Goal: Transaction & Acquisition: Purchase product/service

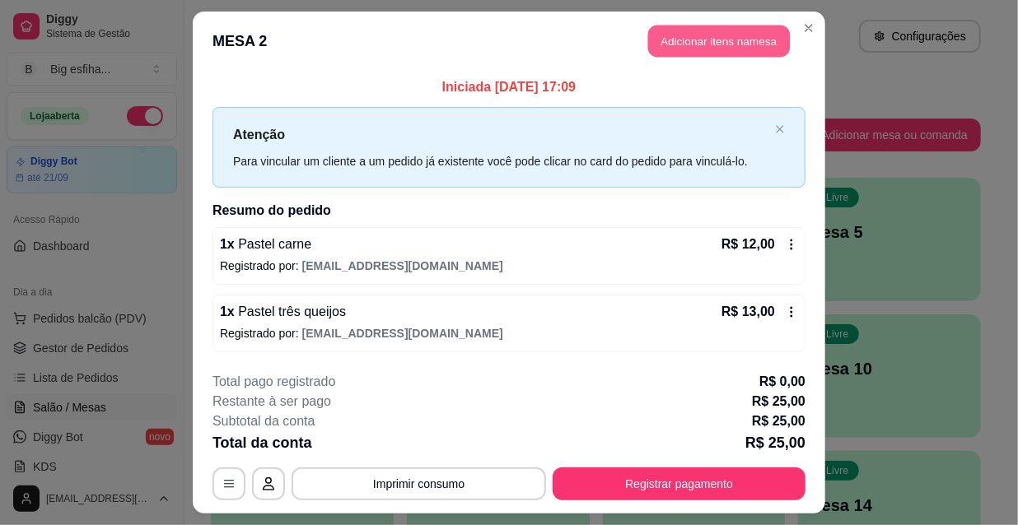
click at [693, 39] on button "Adicionar itens na mesa" at bounding box center [719, 42] width 142 height 32
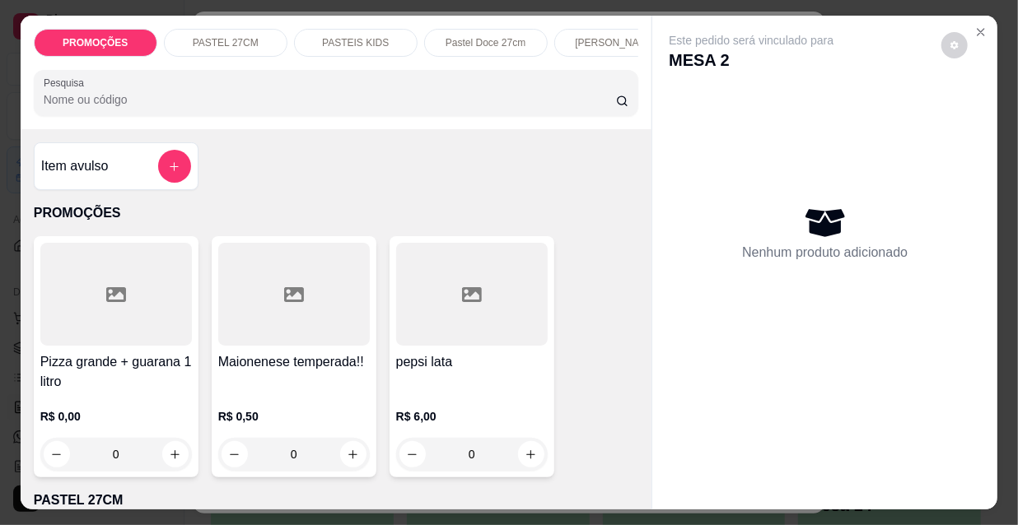
scroll to position [0, 949]
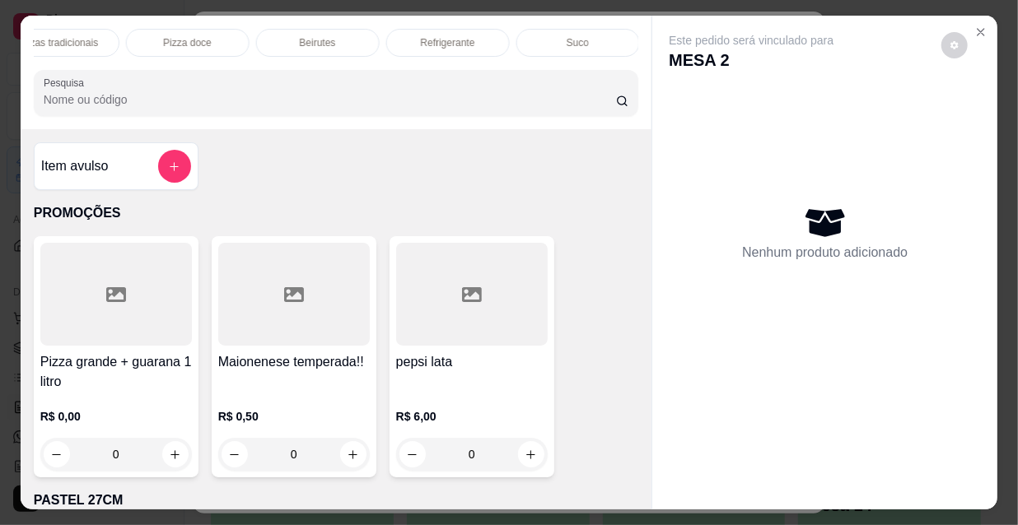
click at [421, 40] on p "Refrigerante" at bounding box center [448, 42] width 54 height 13
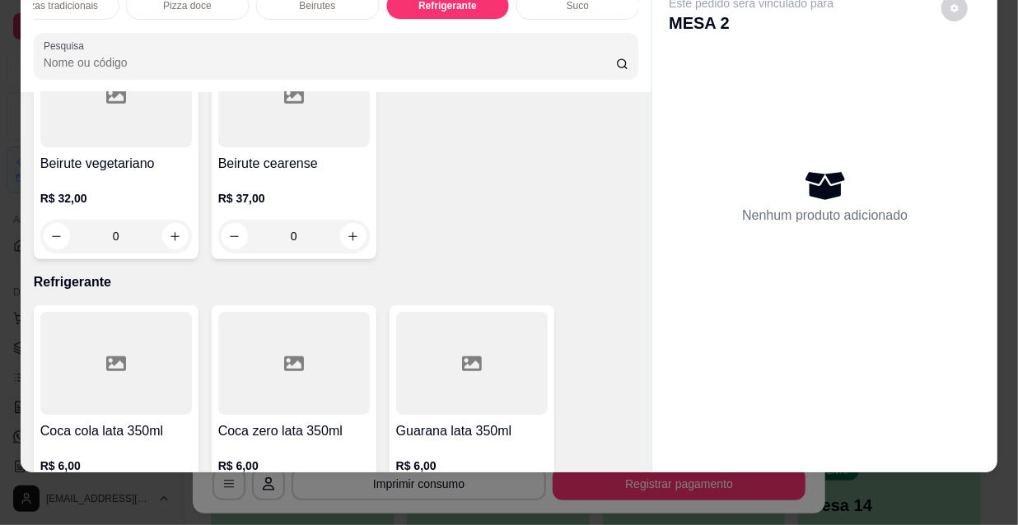
click at [165, 492] on button "increase-product-quantity" at bounding box center [175, 505] width 26 height 26
type input "1"
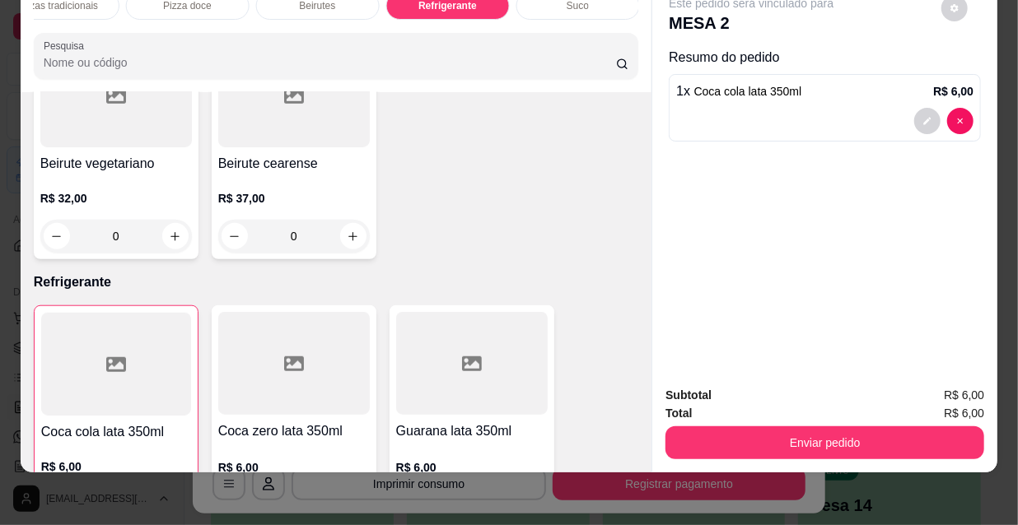
click at [347, 500] on icon "increase-product-quantity" at bounding box center [353, 506] width 12 height 12
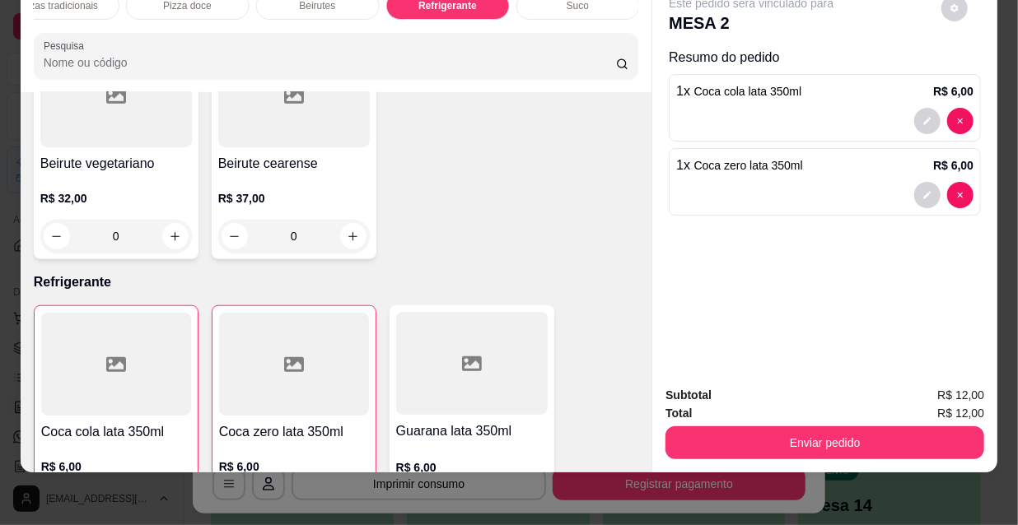
type input "1"
click at [834, 427] on button "Enviar pedido" at bounding box center [824, 443] width 319 height 33
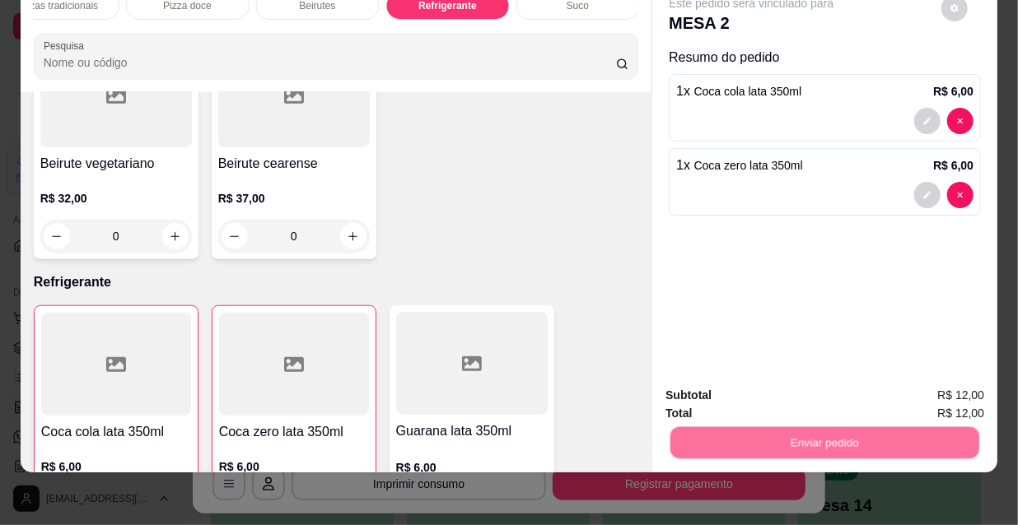
click at [815, 390] on button "Não registrar e enviar pedido" at bounding box center [771, 391] width 171 height 31
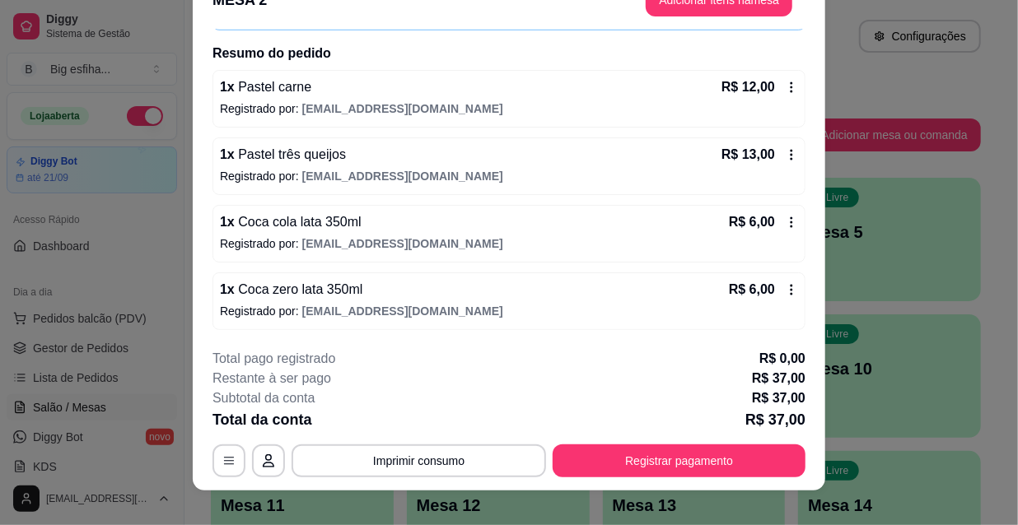
scroll to position [49, 0]
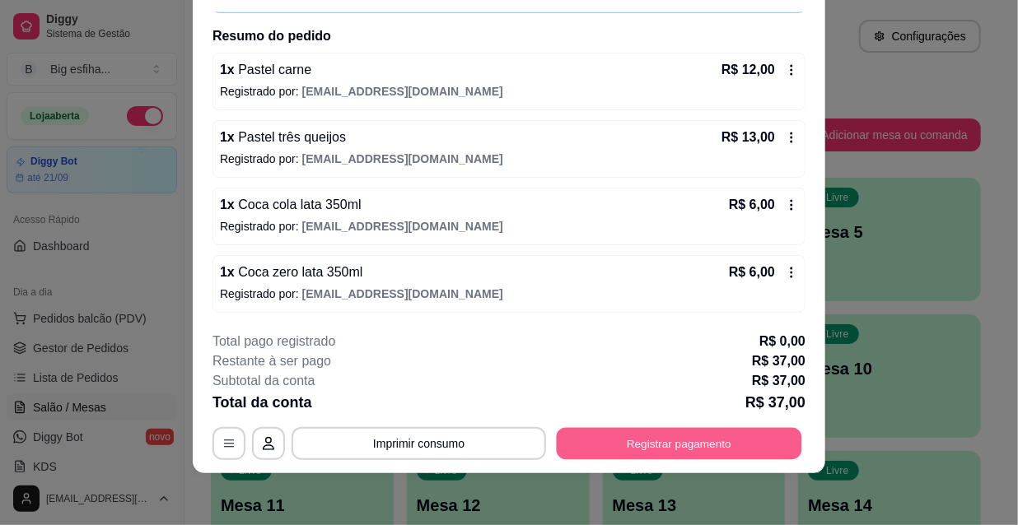
click at [726, 444] on button "Registrar pagamento" at bounding box center [679, 443] width 245 height 32
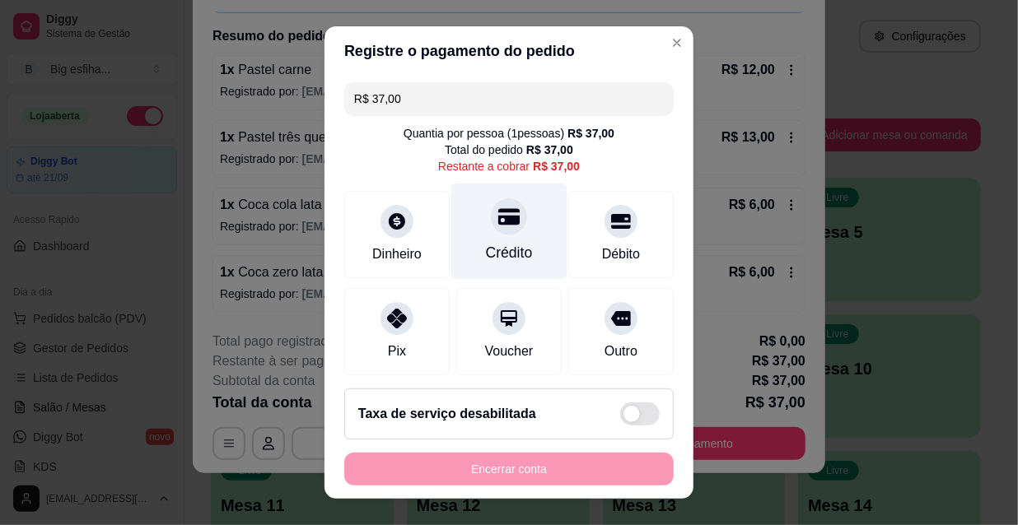
click at [491, 224] on div at bounding box center [509, 216] width 36 height 36
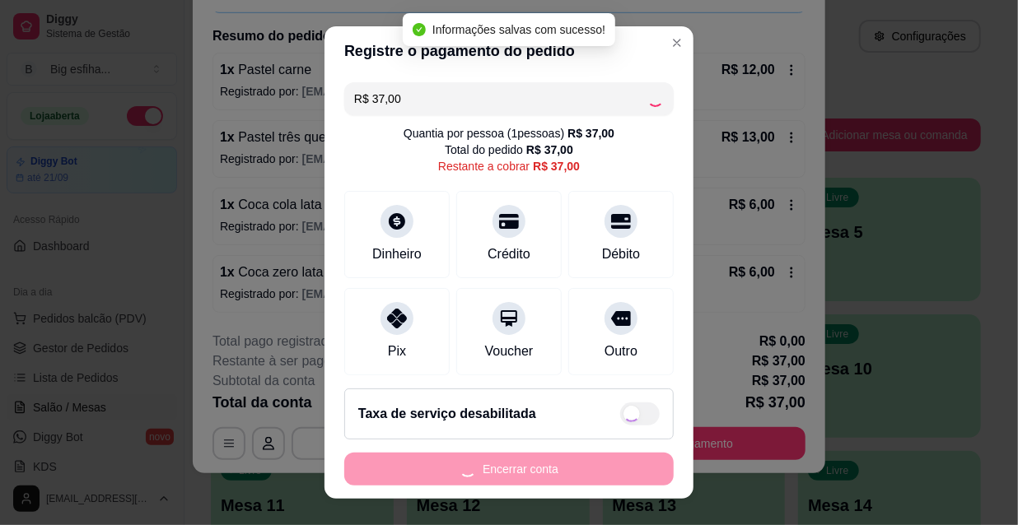
type input "R$ 0,00"
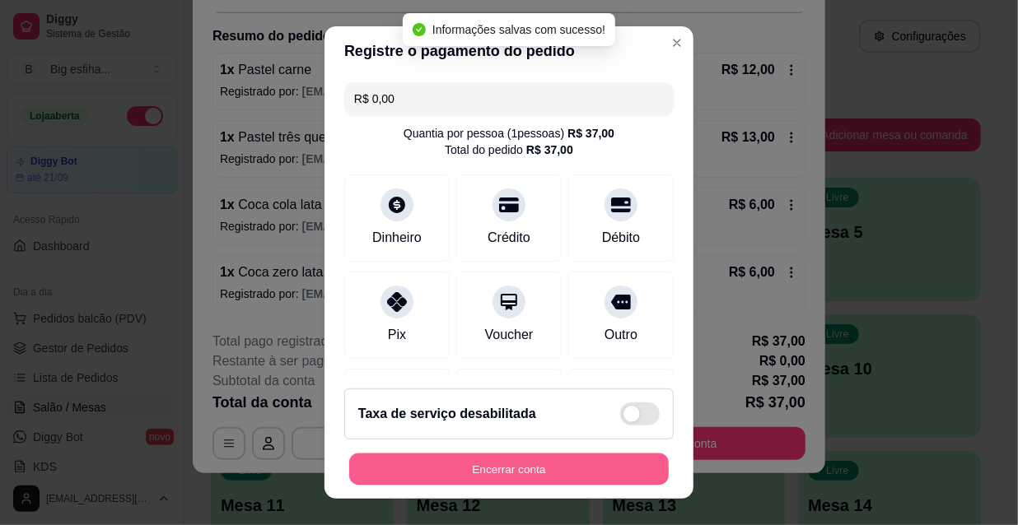
click at [544, 468] on button "Encerrar conta" at bounding box center [509, 470] width 320 height 32
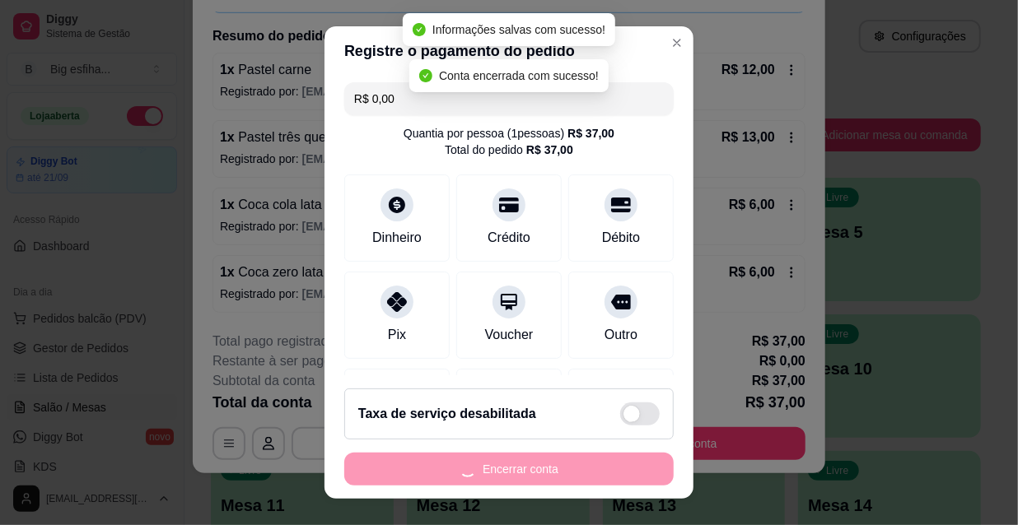
scroll to position [0, 0]
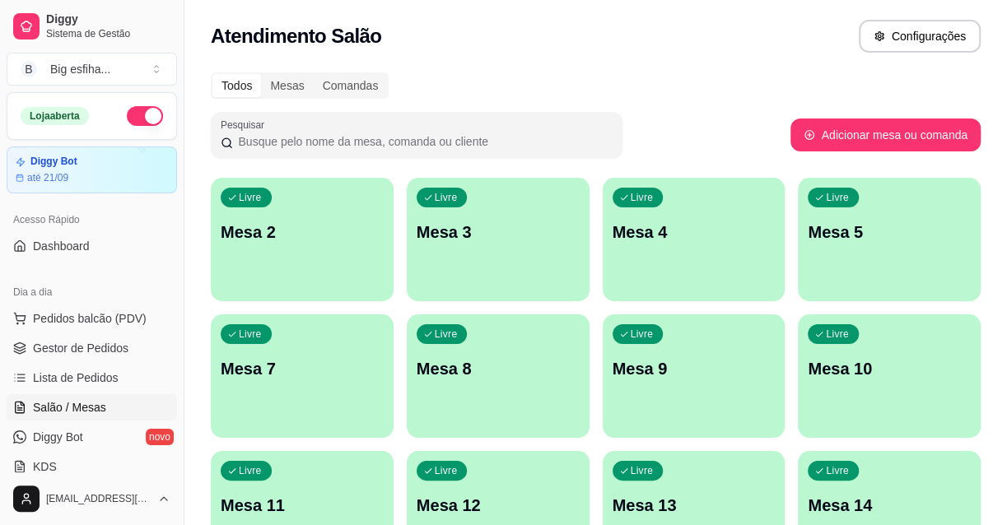
click at [247, 256] on div "Livre Mesa 2" at bounding box center [302, 230] width 183 height 104
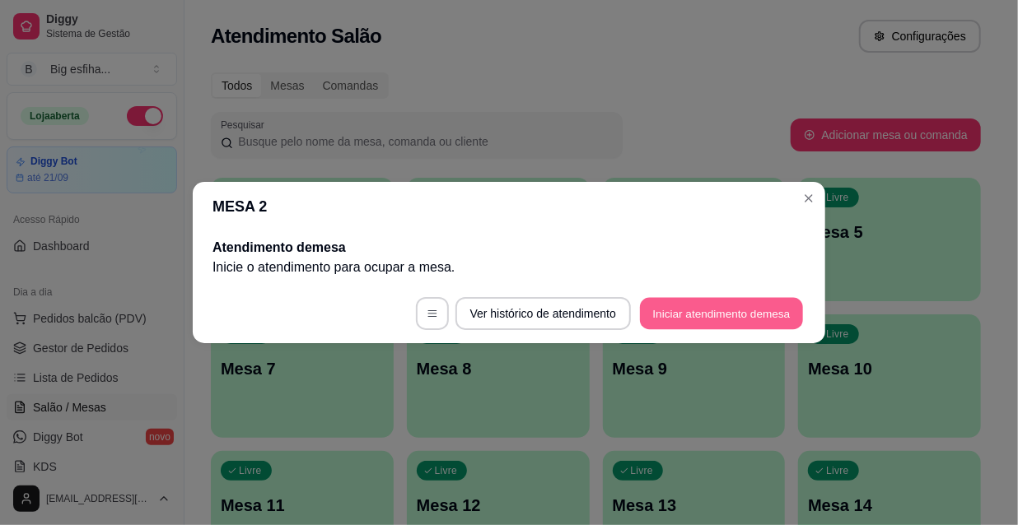
click at [726, 311] on button "Iniciar atendimento de mesa" at bounding box center [721, 314] width 163 height 32
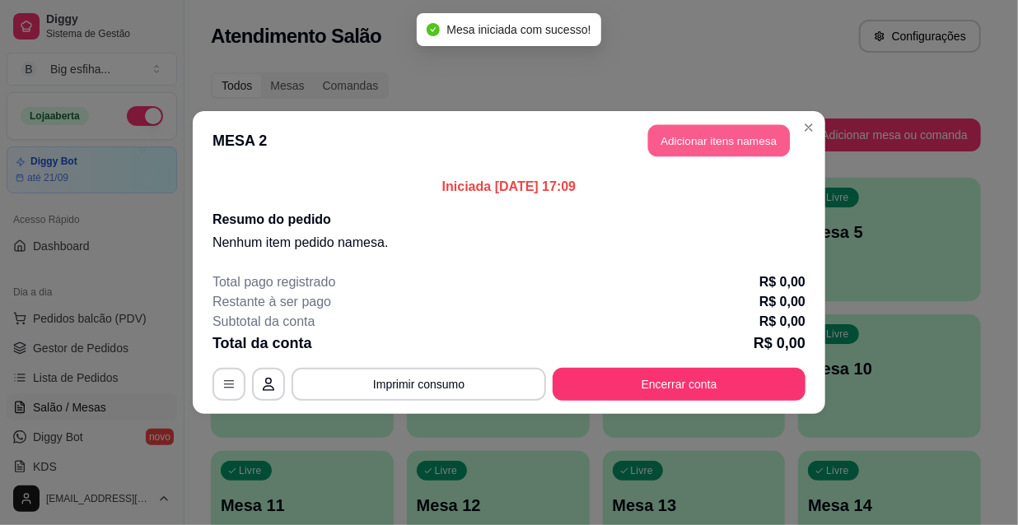
click at [722, 138] on button "Adicionar itens na mesa" at bounding box center [719, 141] width 142 height 32
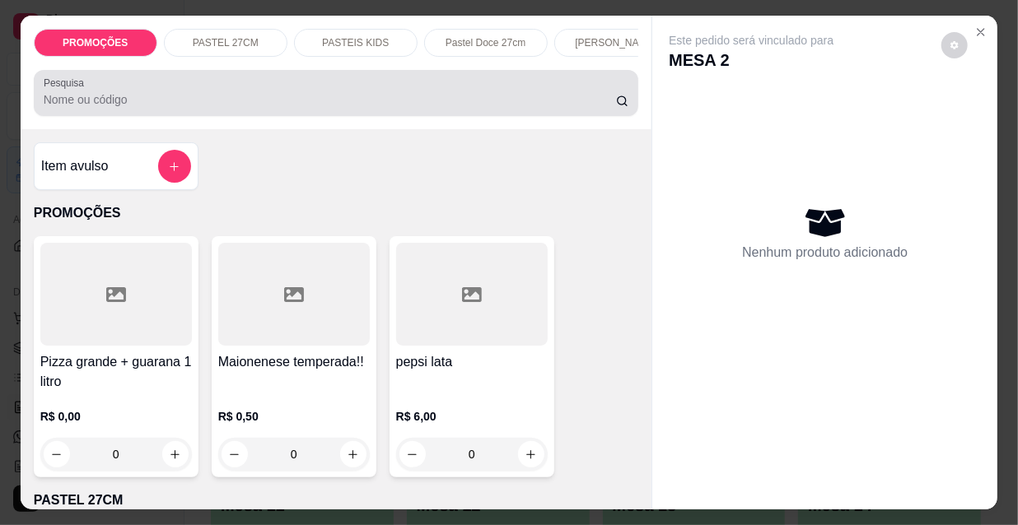
drag, startPoint x: 128, startPoint y: 119, endPoint x: 128, endPoint y: 110, distance: 9.1
click at [128, 112] on div "Pesquisa" at bounding box center [336, 93] width 605 height 46
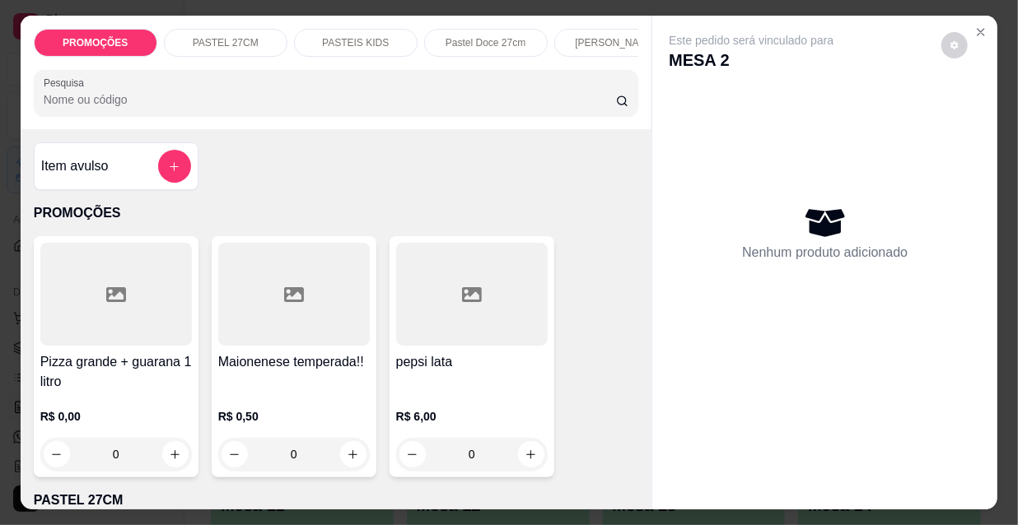
click at [202, 124] on div "PROMOÇÕES PASTEL 27CM PASTEIS KIDS Pastel Doce 27cm Esfihas Salgadas Esfihas do…" at bounding box center [337, 73] width 632 height 114
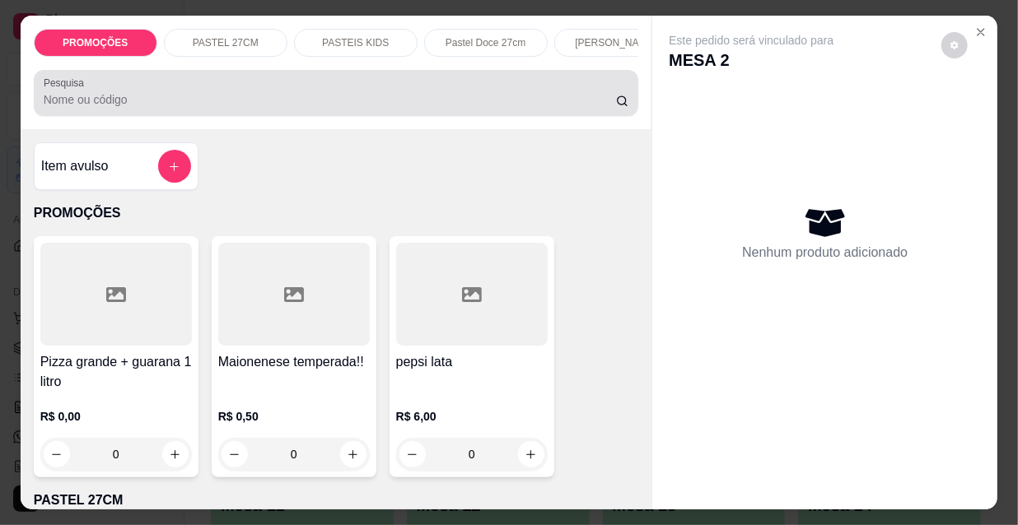
click at [182, 108] on input "Pesquisa" at bounding box center [330, 99] width 572 height 16
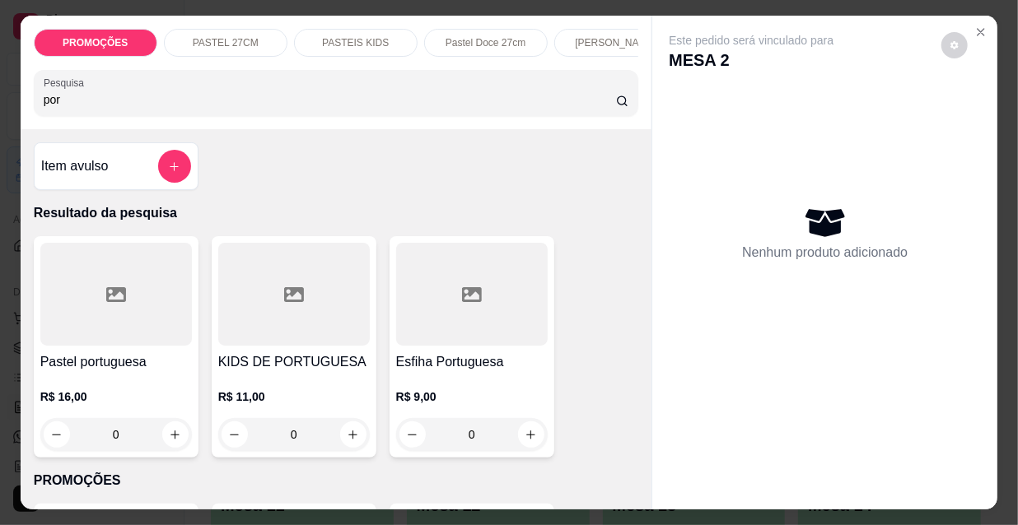
type input "por"
click at [92, 405] on p "R$ 16,00" at bounding box center [116, 397] width 152 height 16
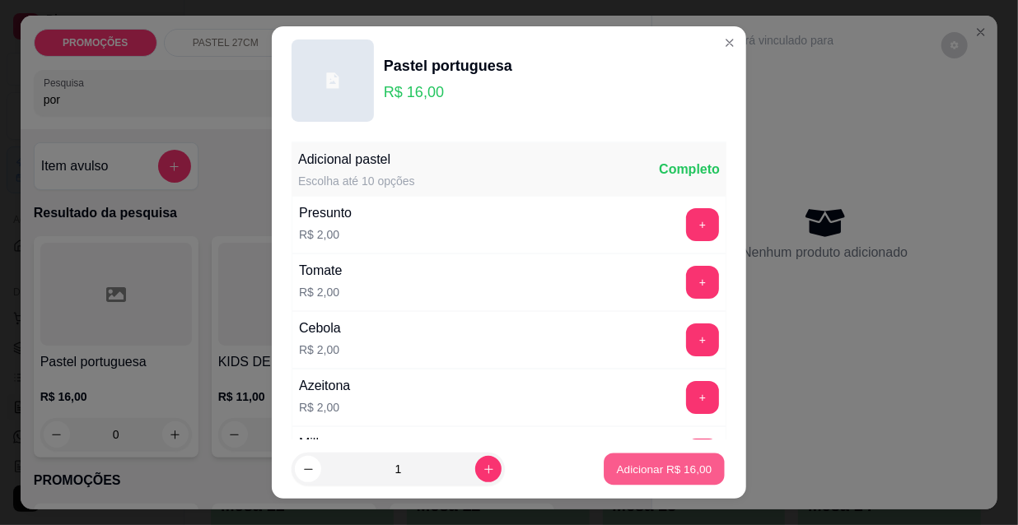
click at [651, 478] on button "Adicionar R$ 16,00" at bounding box center [664, 470] width 121 height 32
type input "1"
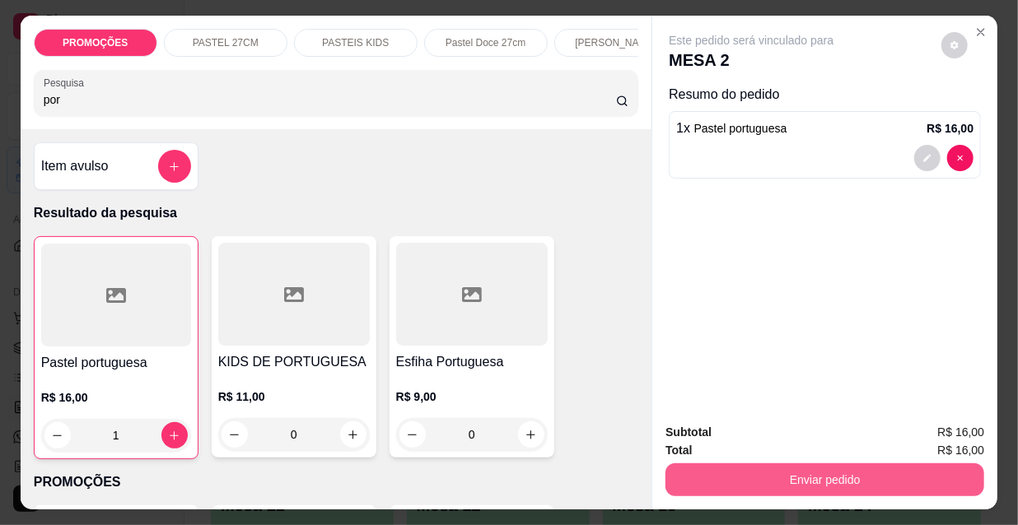
click at [896, 476] on button "Enviar pedido" at bounding box center [824, 480] width 319 height 33
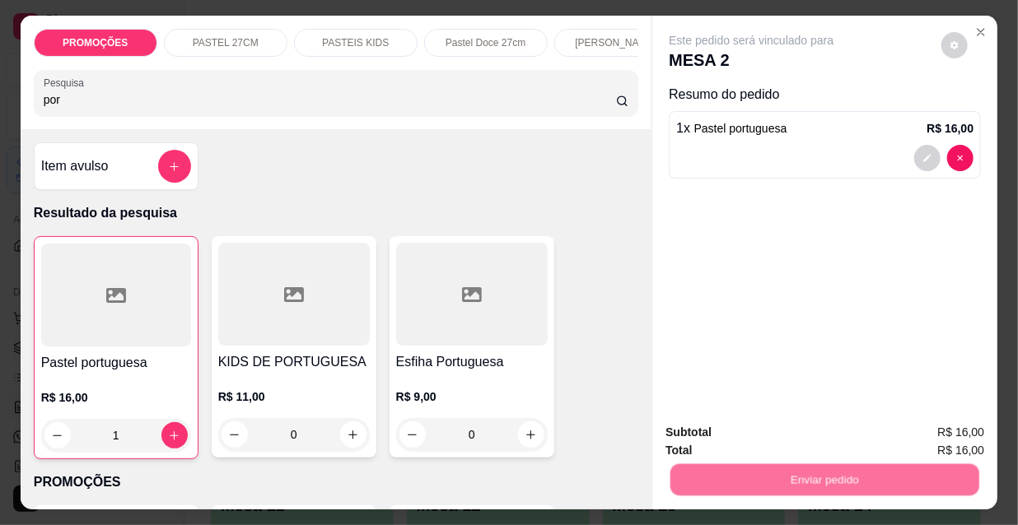
click at [815, 432] on button "Não registrar e enviar pedido" at bounding box center [771, 433] width 171 height 31
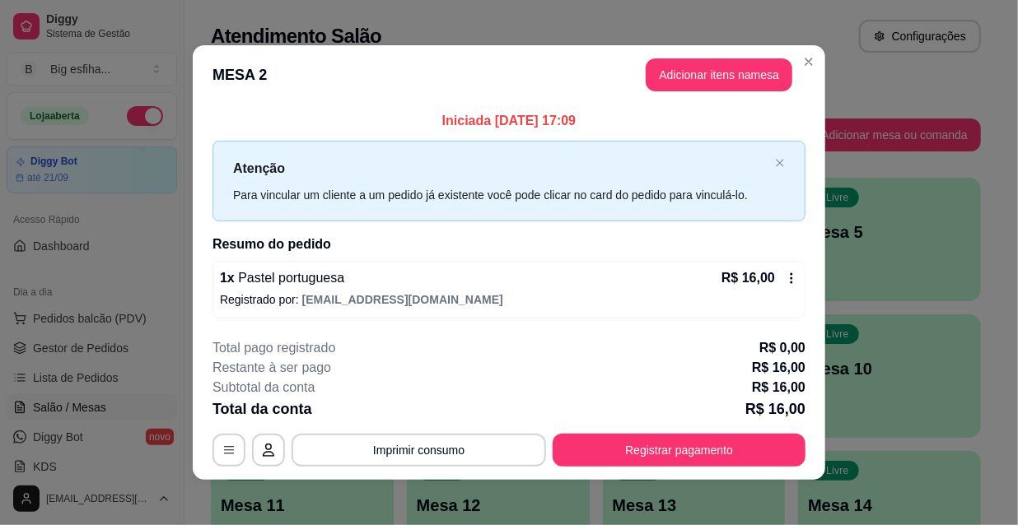
scroll to position [7, 0]
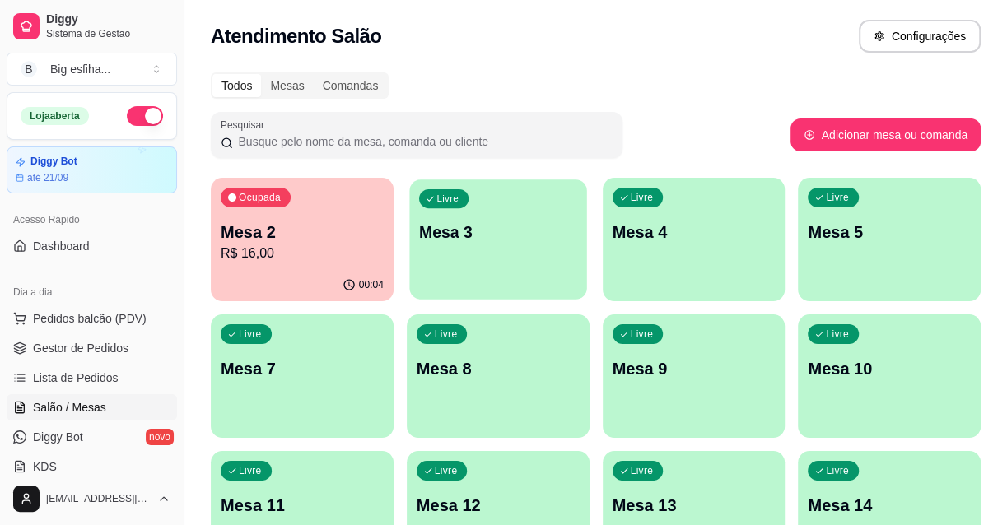
click at [488, 231] on p "Mesa 3" at bounding box center [498, 233] width 158 height 22
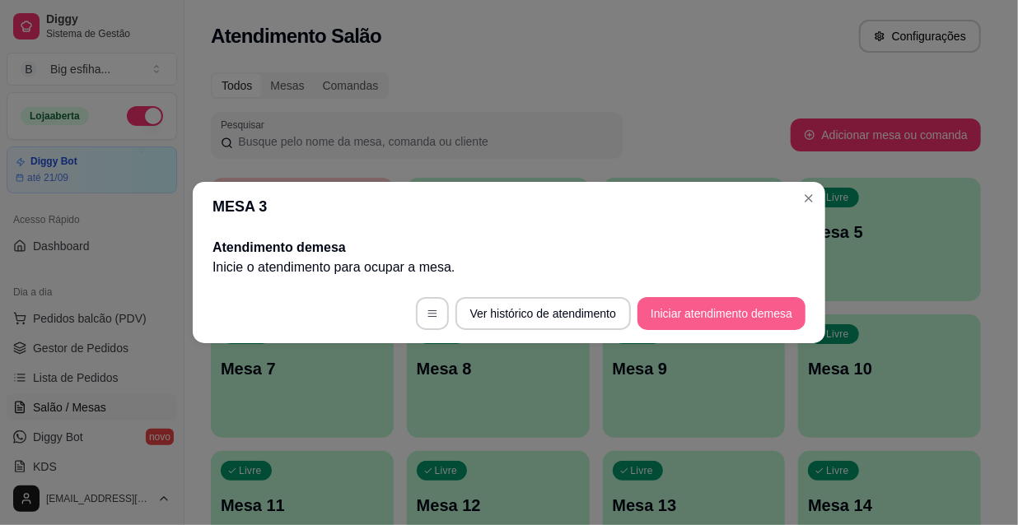
click at [710, 313] on button "Iniciar atendimento de mesa" at bounding box center [721, 313] width 168 height 33
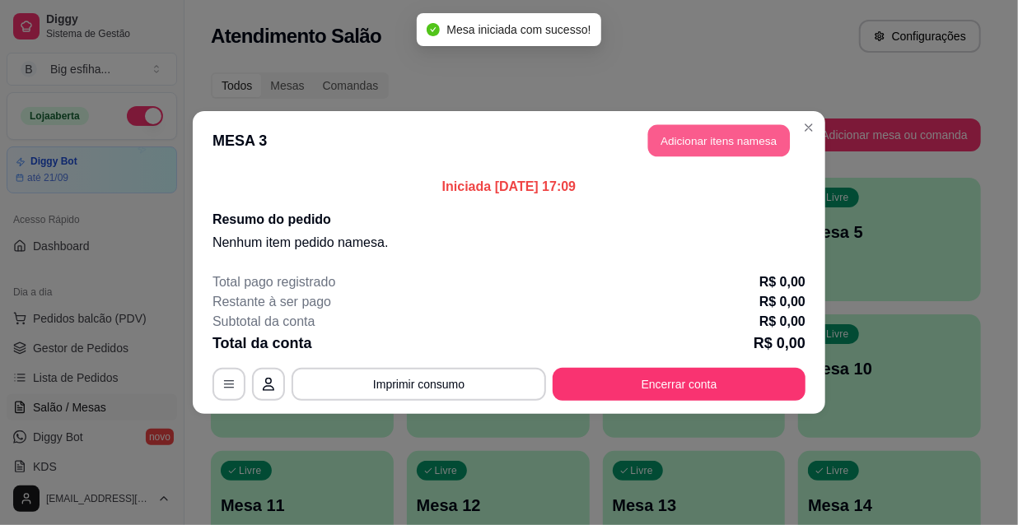
click at [716, 137] on button "Adicionar itens na mesa" at bounding box center [719, 141] width 142 height 32
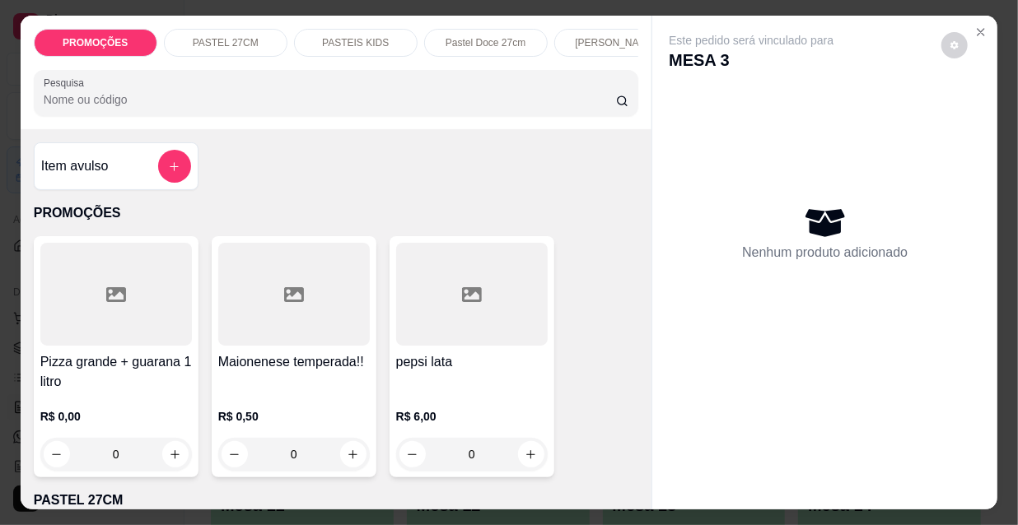
click at [175, 107] on input "Pesquisa" at bounding box center [330, 99] width 572 height 16
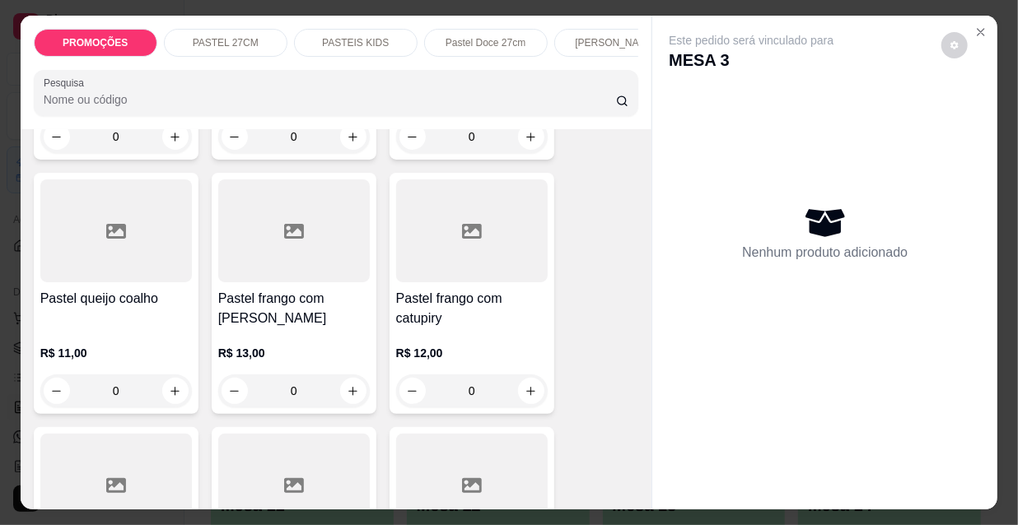
scroll to position [2845, 0]
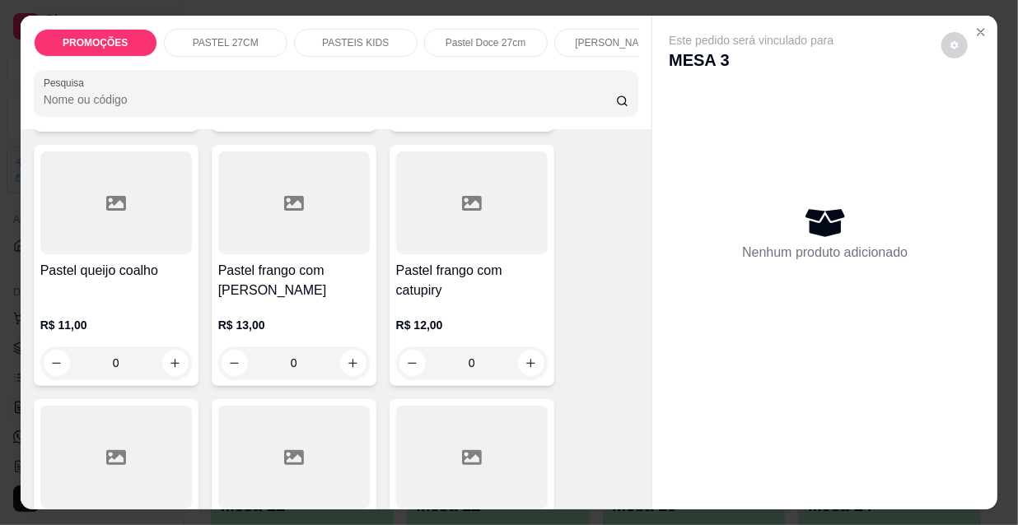
click at [94, 261] on div "Pastel queijo coalho" at bounding box center [116, 281] width 152 height 40
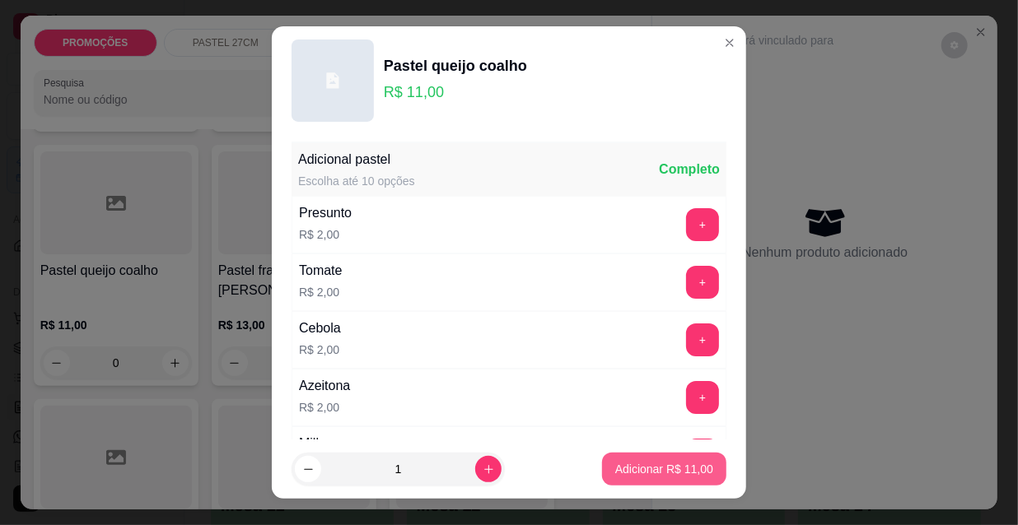
click at [647, 460] on button "Adicionar R$ 11,00" at bounding box center [664, 469] width 124 height 33
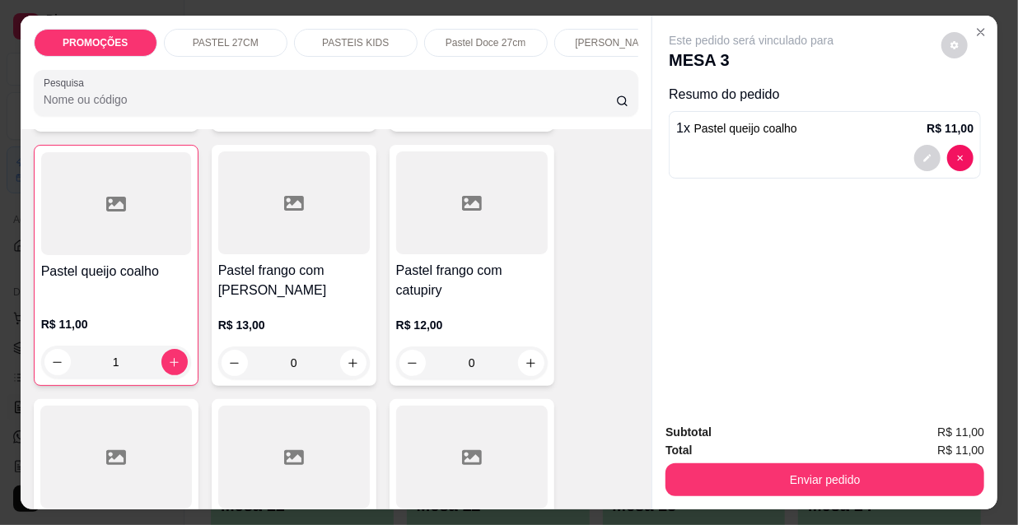
type input "1"
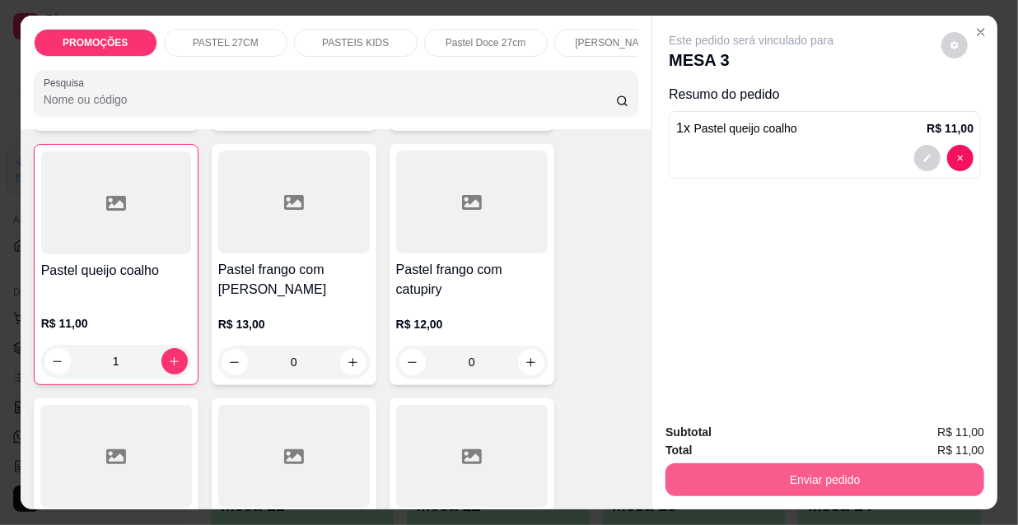
click at [779, 482] on button "Enviar pedido" at bounding box center [824, 480] width 319 height 33
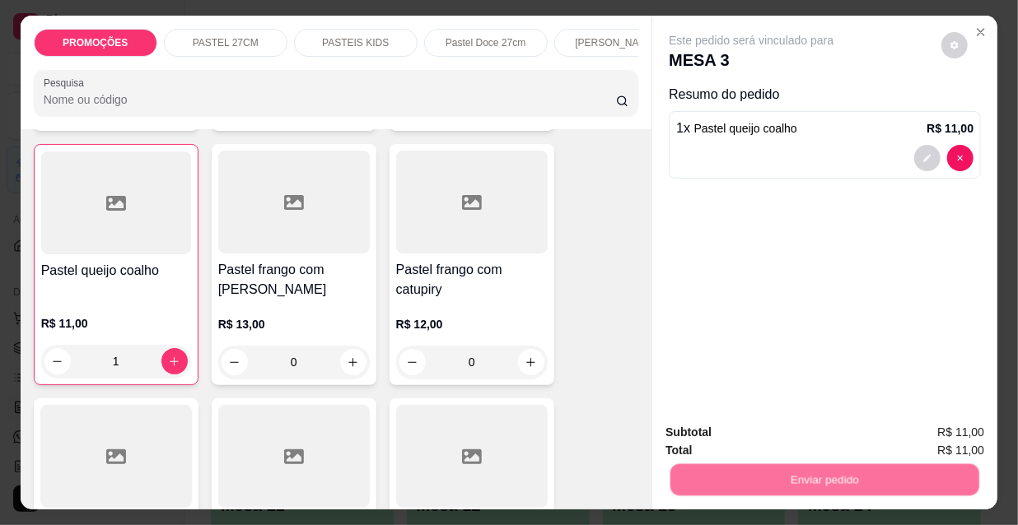
click at [751, 441] on button "Não registrar e enviar pedido" at bounding box center [771, 433] width 171 height 31
